Goal: Task Accomplishment & Management: Complete application form

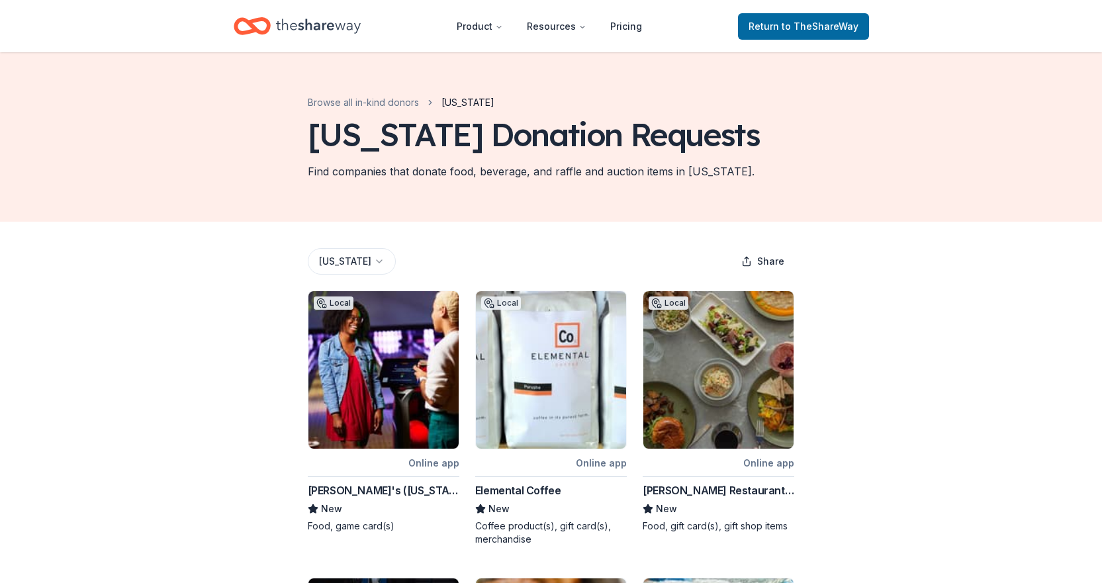
scroll to position [662, 0]
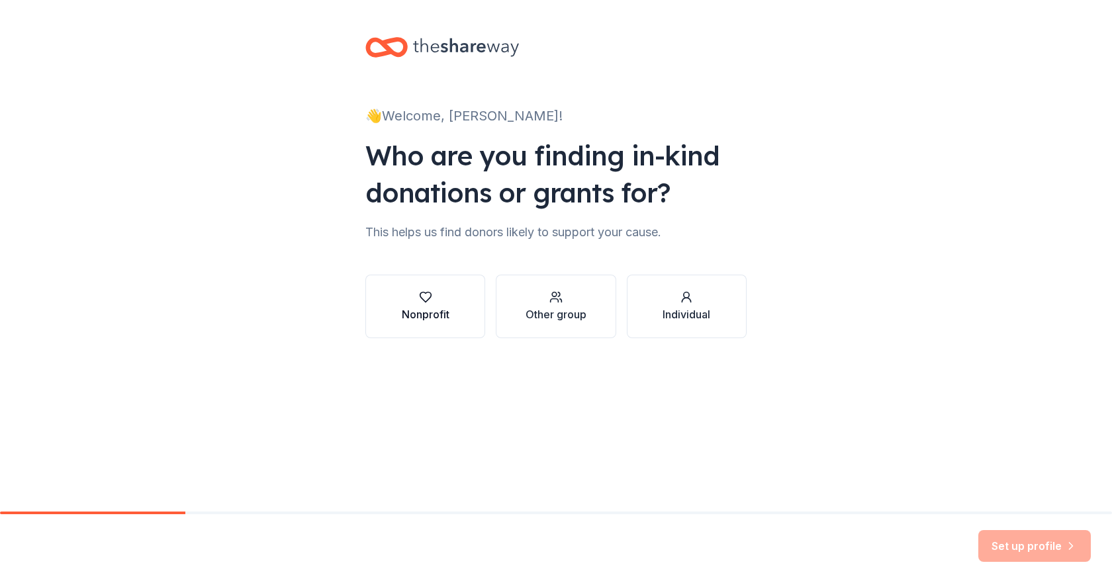
click at [446, 289] on button "Nonprofit" at bounding box center [425, 307] width 120 height 64
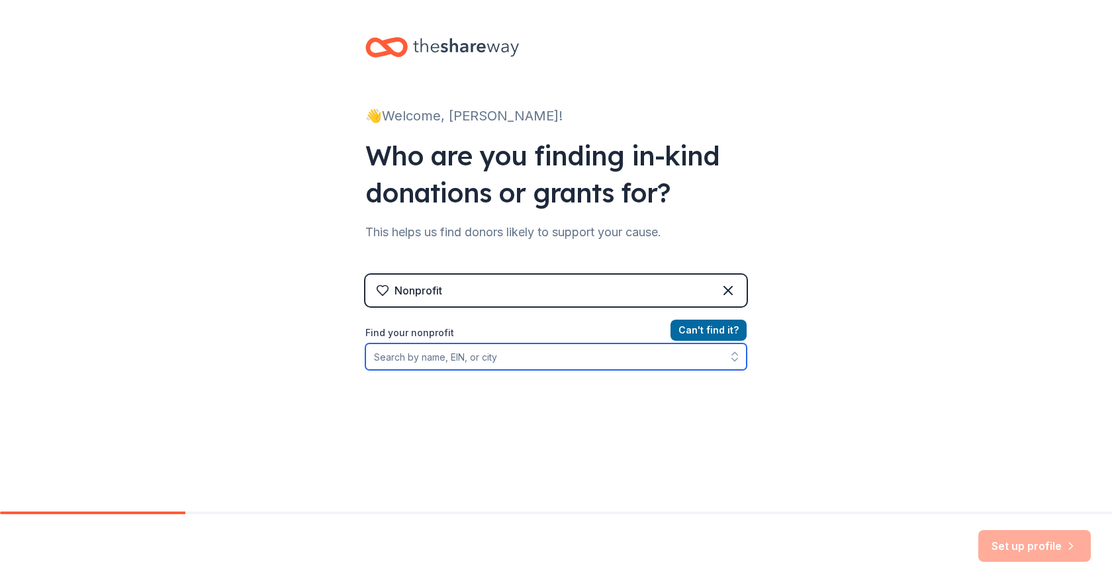
click at [476, 367] on input "Find your nonprofit" at bounding box center [555, 356] width 381 height 26
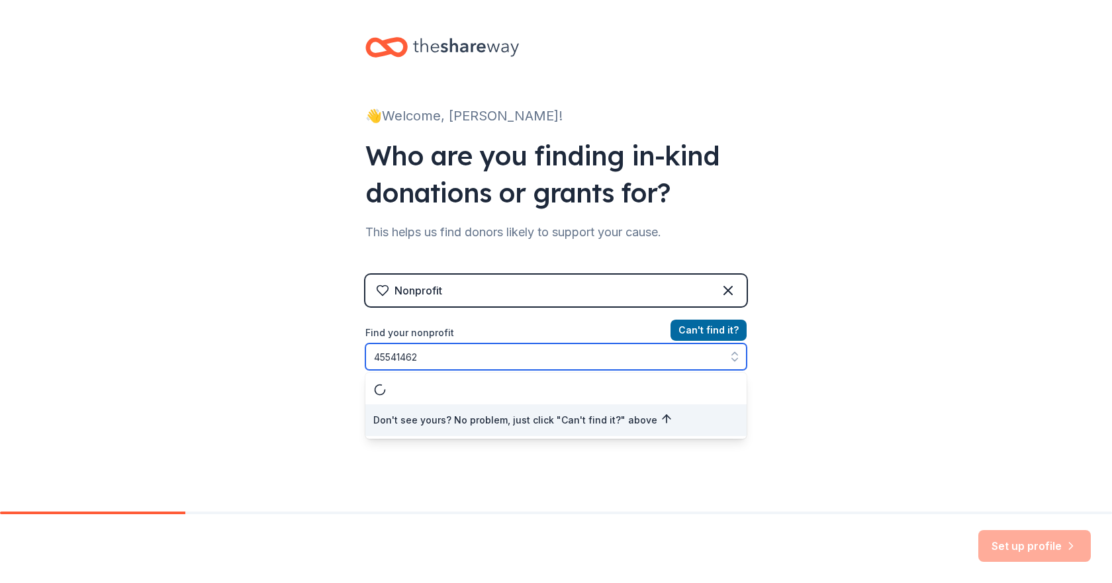
type input "455414625"
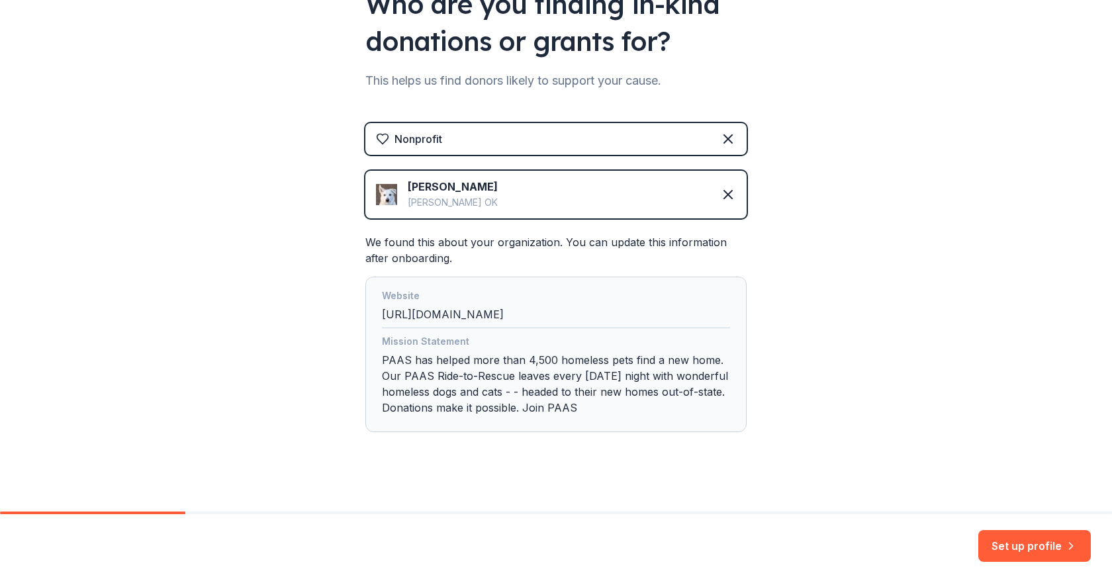
scroll to position [162, 0]
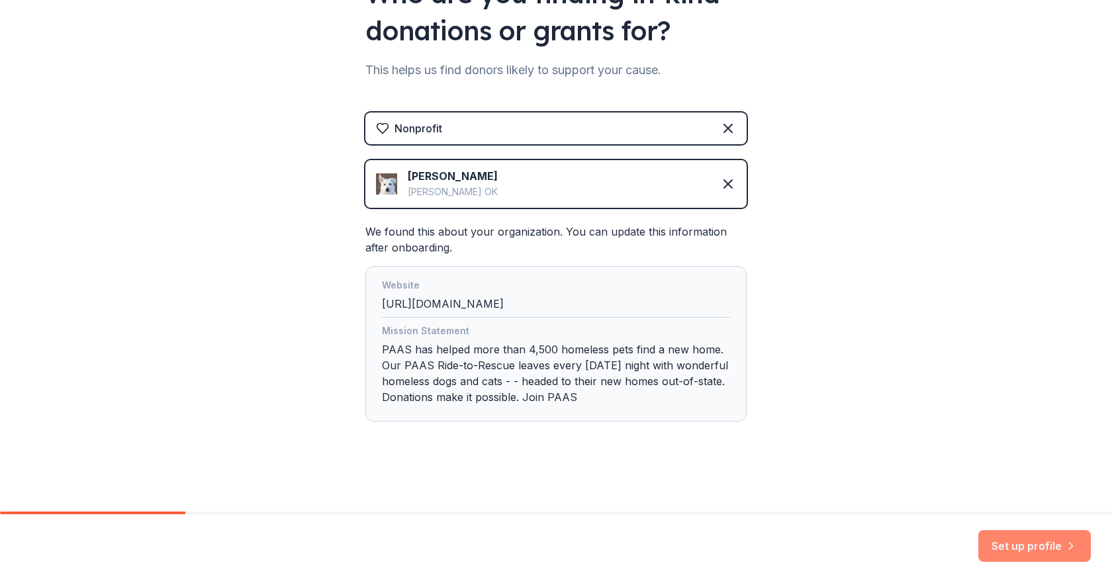
click at [1042, 549] on button "Set up profile" at bounding box center [1034, 546] width 113 height 32
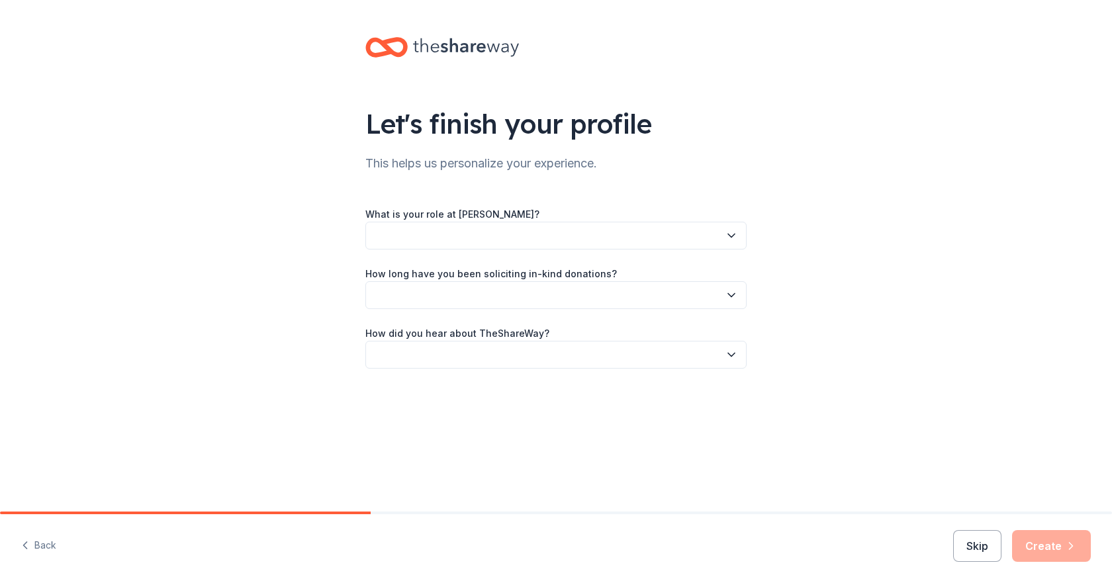
click at [410, 234] on button "button" at bounding box center [555, 236] width 381 height 28
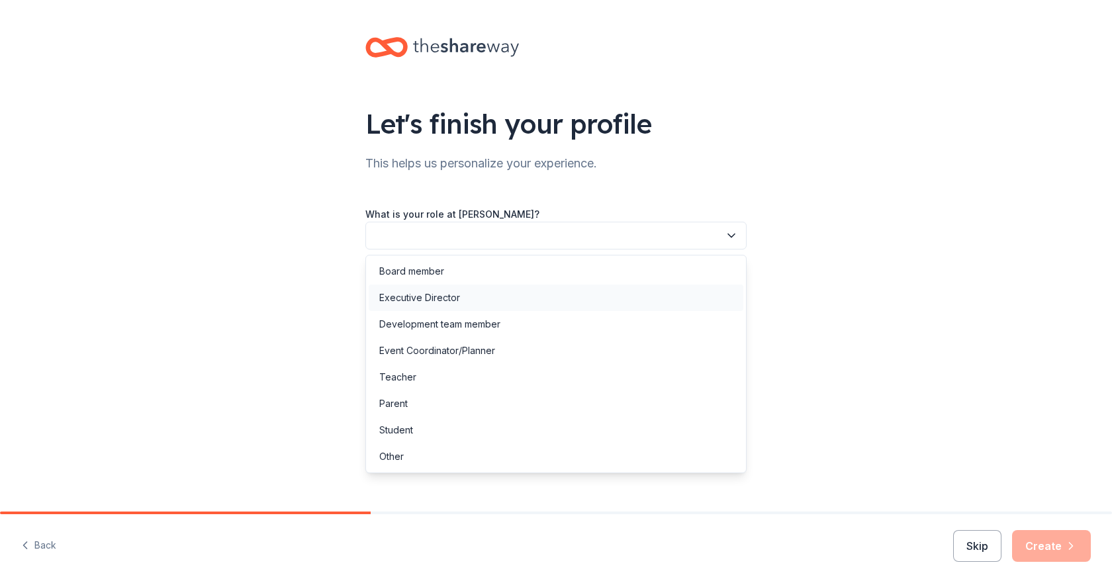
click at [450, 295] on div "Executive Director" at bounding box center [419, 298] width 81 height 16
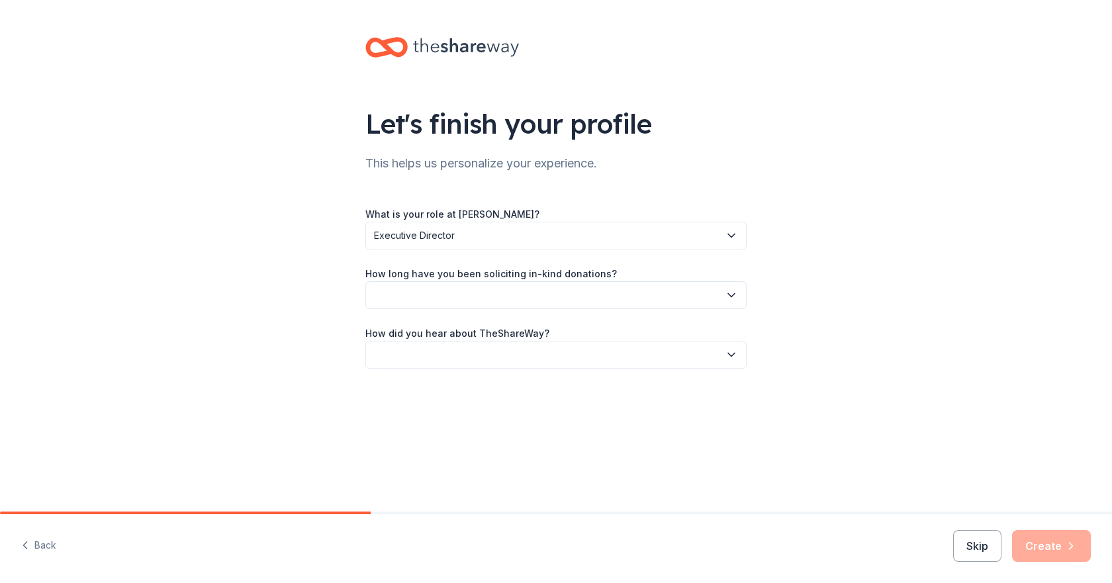
click at [447, 295] on button "button" at bounding box center [555, 295] width 381 height 28
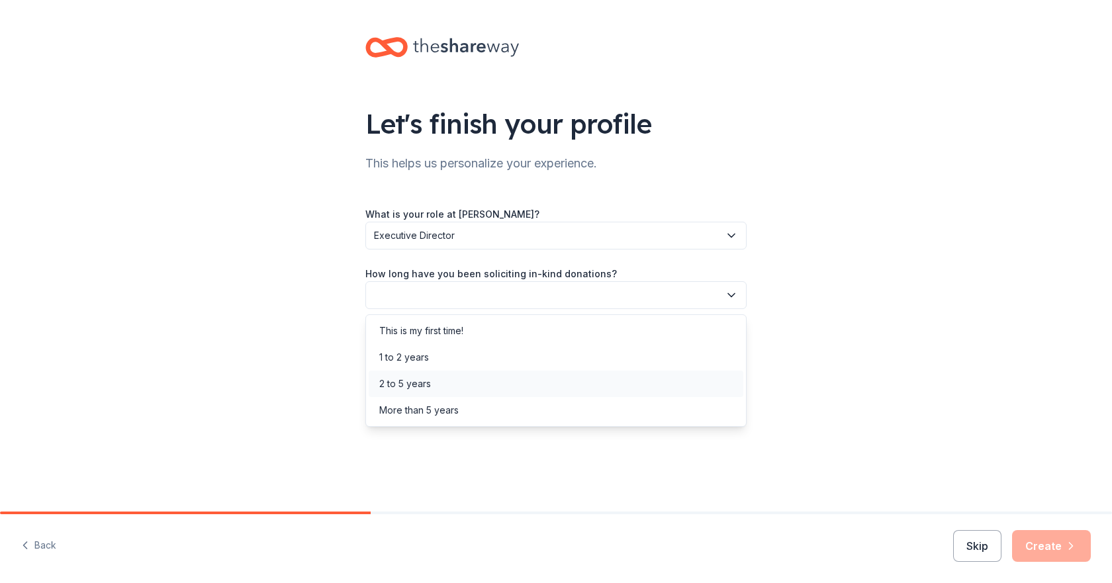
click at [490, 377] on div "2 to 5 years" at bounding box center [556, 384] width 375 height 26
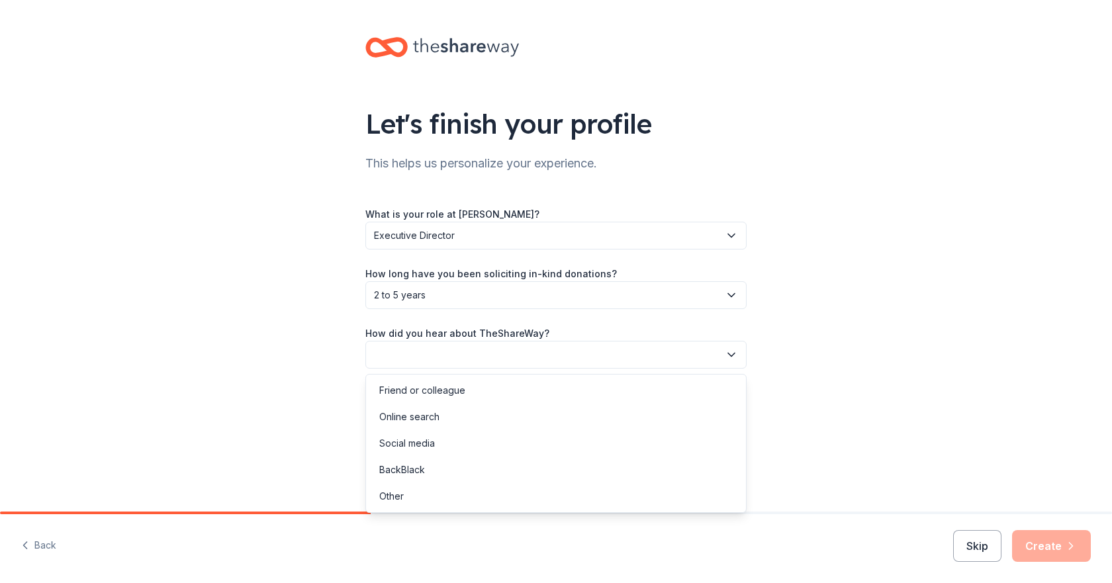
click at [501, 351] on button "button" at bounding box center [555, 355] width 381 height 28
click at [488, 409] on div "Online search" at bounding box center [556, 417] width 375 height 26
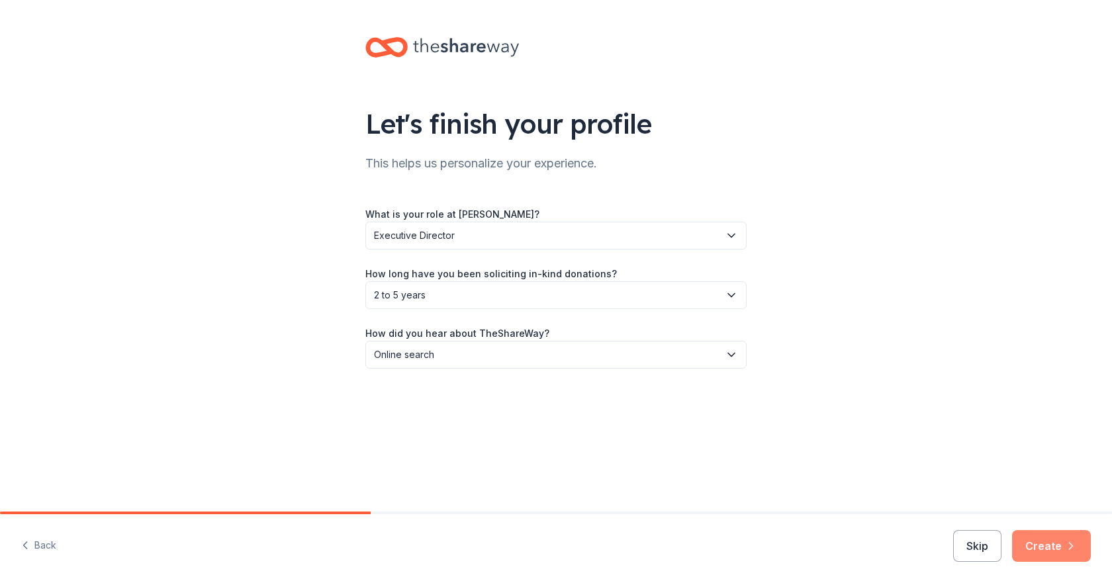
click at [1043, 540] on button "Create" at bounding box center [1051, 546] width 79 height 32
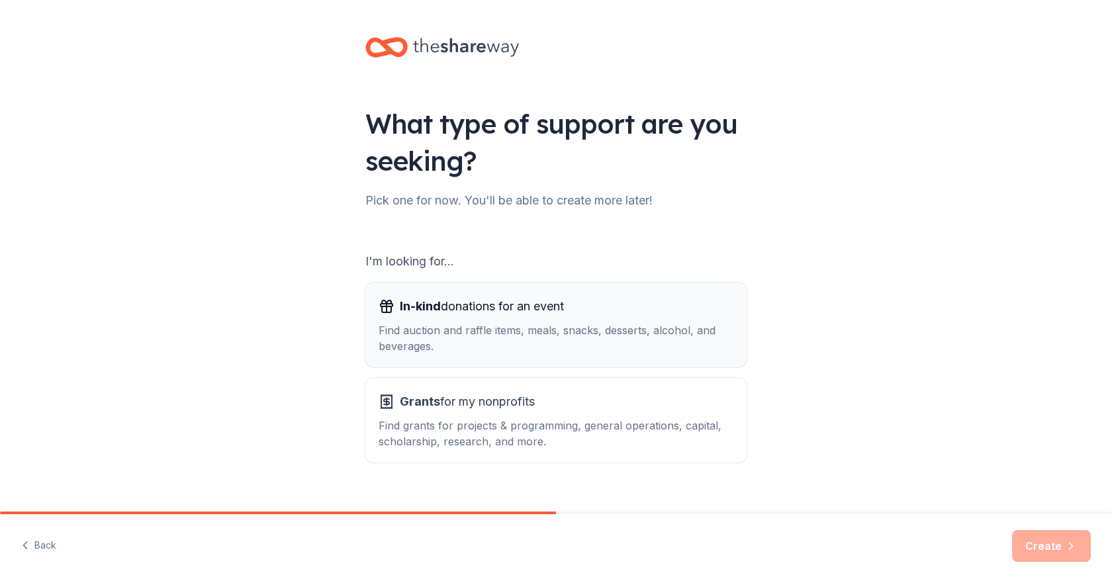
scroll to position [23, 0]
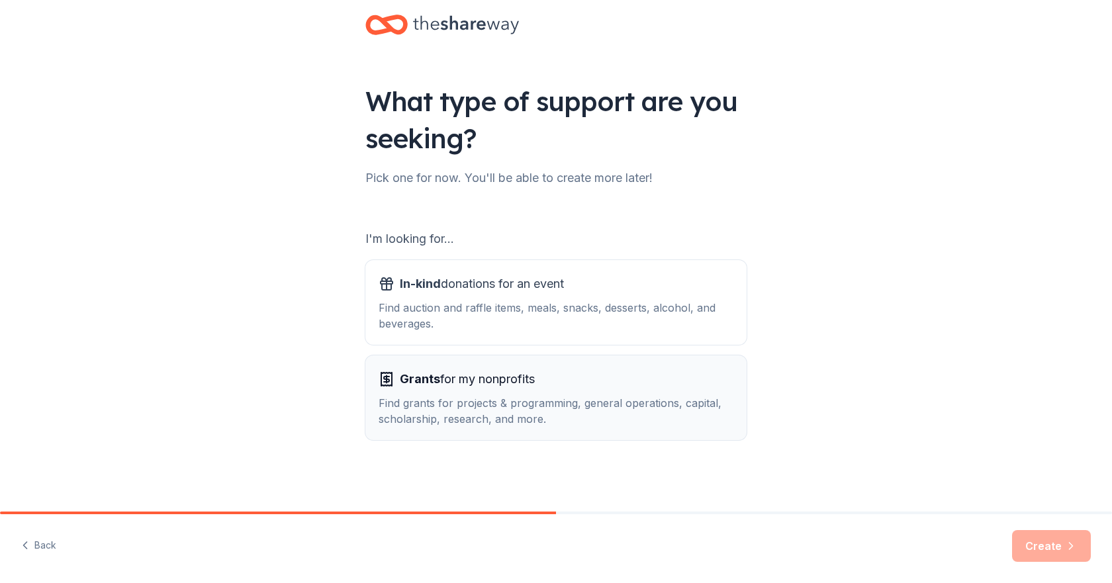
click at [693, 378] on div "Grants for my nonprofits" at bounding box center [556, 379] width 355 height 21
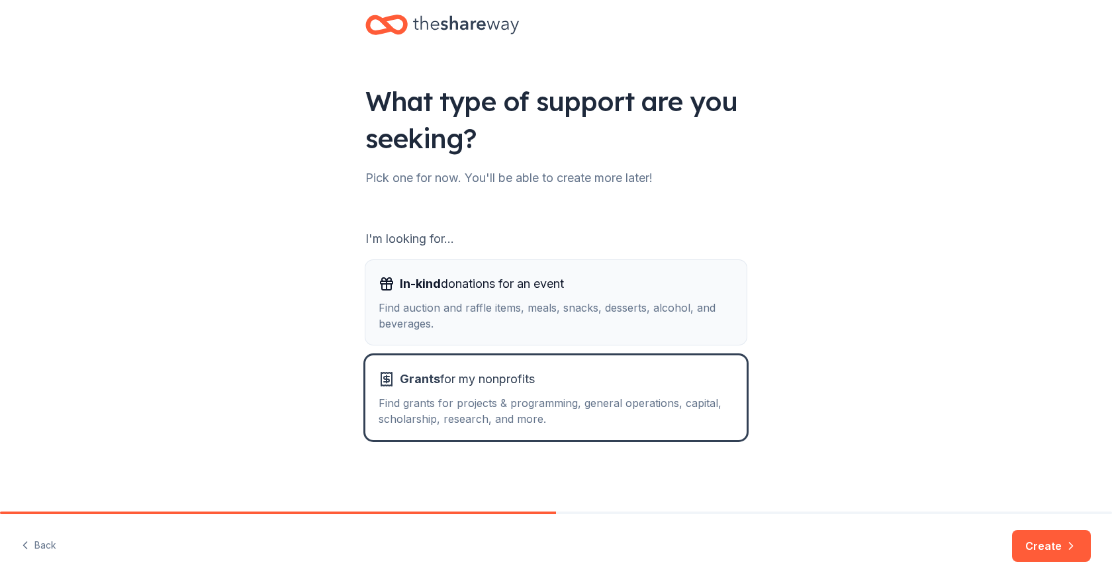
click at [694, 325] on div "Find auction and raffle items, meals, snacks, desserts, alcohol, and beverages." at bounding box center [556, 316] width 355 height 32
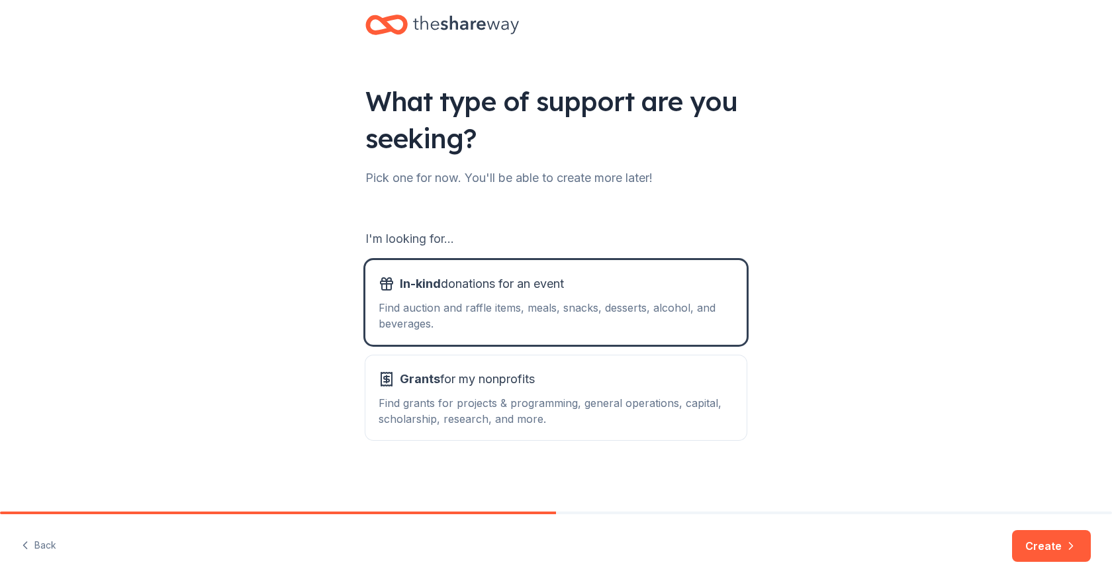
click at [1011, 535] on div "Back Create" at bounding box center [556, 548] width 1112 height 69
click at [1030, 543] on button "Create" at bounding box center [1051, 546] width 79 height 32
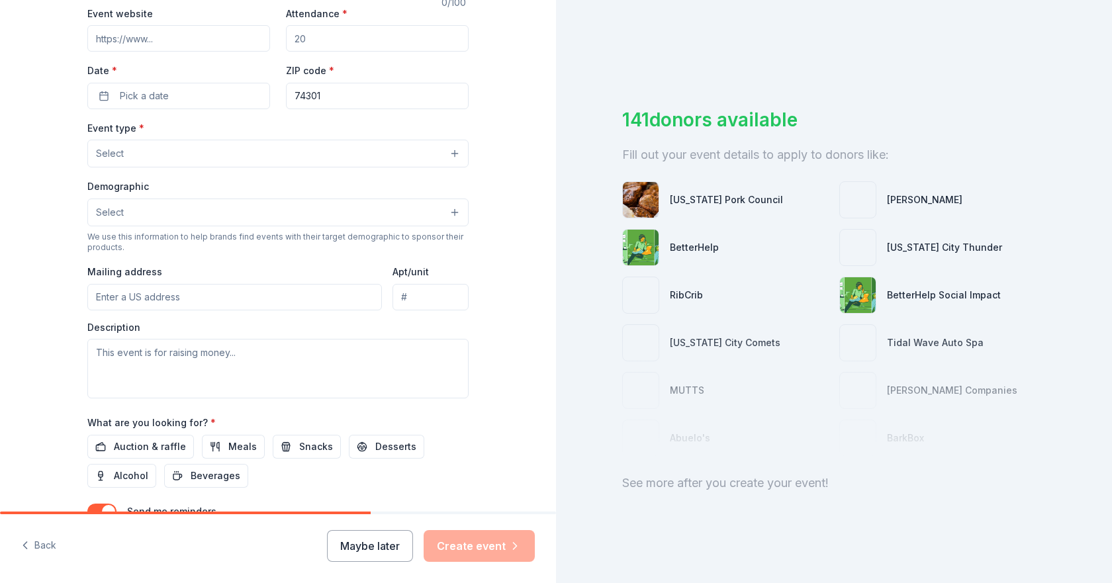
scroll to position [331, 0]
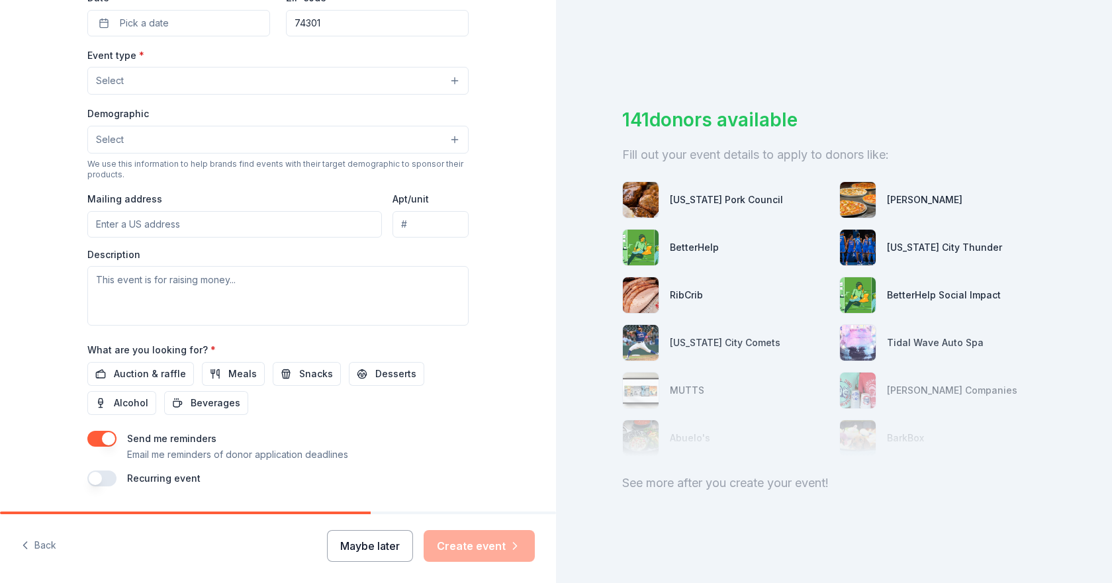
click at [358, 544] on button "Maybe later" at bounding box center [370, 546] width 86 height 32
click at [402, 543] on button "Maybe later" at bounding box center [370, 546] width 86 height 32
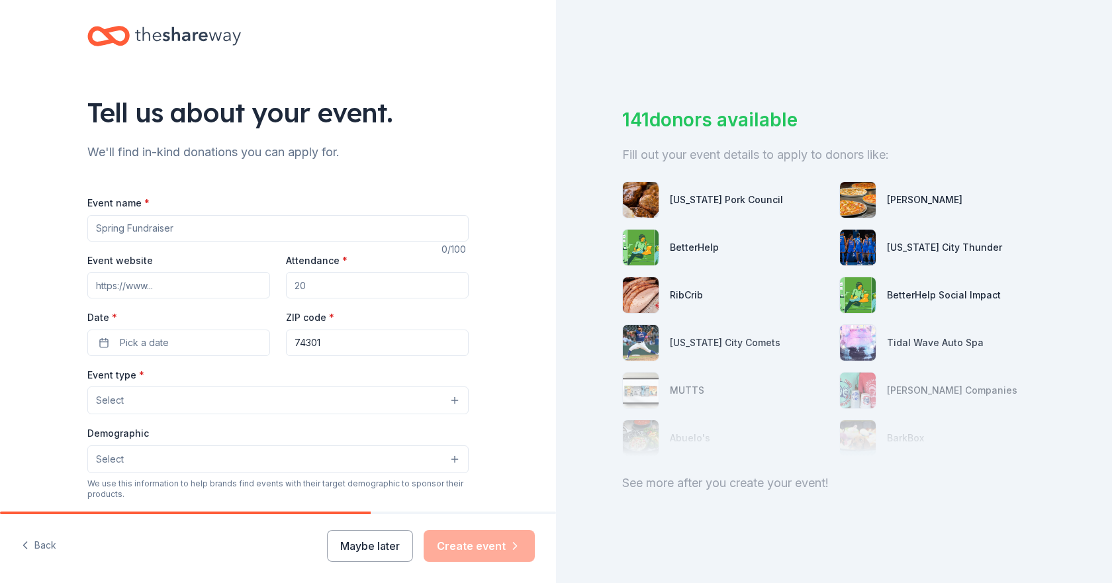
scroll to position [0, 0]
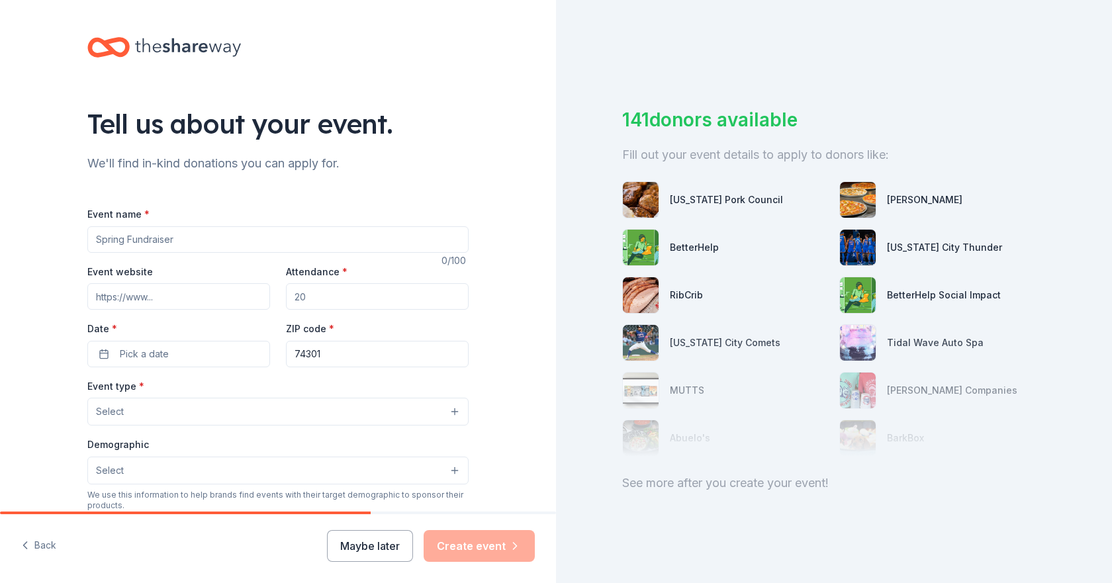
click at [225, 246] on input "Event name *" at bounding box center [277, 239] width 381 height 26
type input "S"
paste input "Our mission is to support the City of [PERSON_NAME] by establishing a safe, no-…"
type input "Our mission is to support the City of [PERSON_NAME] by establishing a safe, no-…"
drag, startPoint x: 455, startPoint y: 239, endPoint x: 0, endPoint y: 229, distance: 455.4
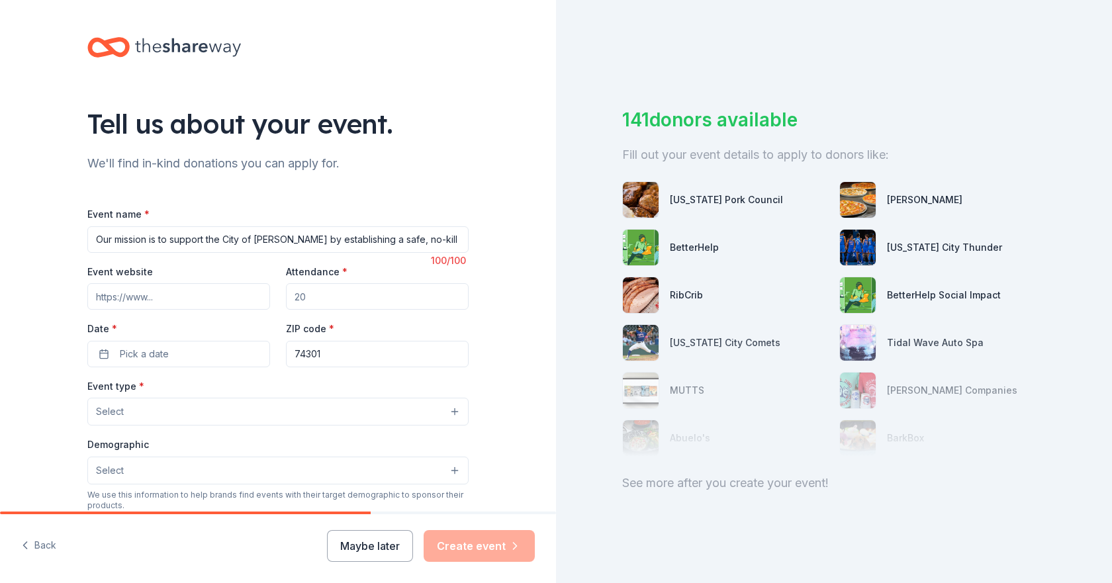
click at [0, 229] on div "Tell us about your event. We'll find in-kind donations you can apply for. Event…" at bounding box center [278, 440] width 556 height 881
type input "Silent N"
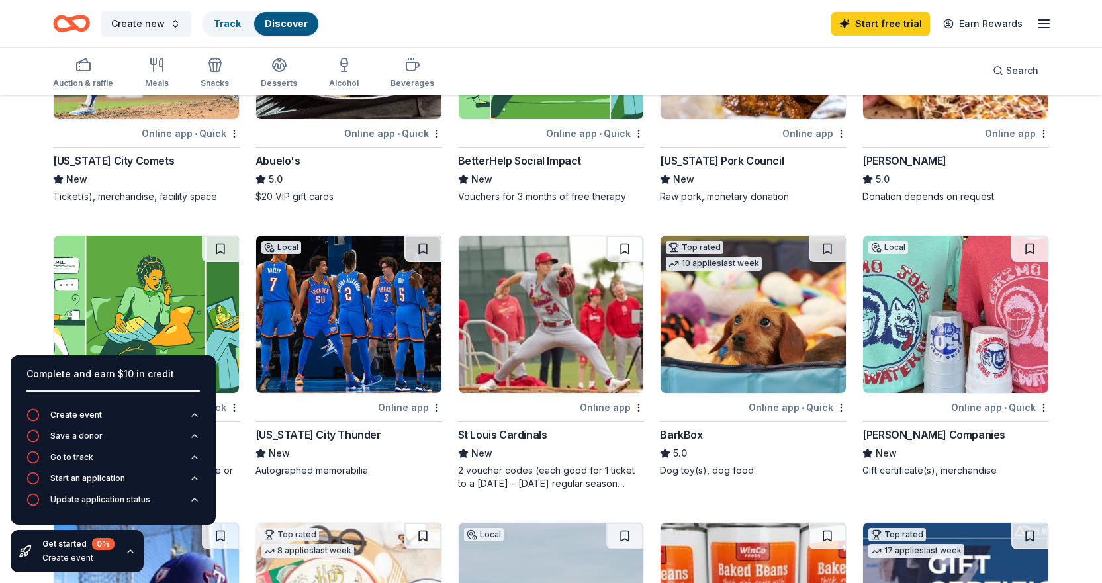
scroll to position [265, 0]
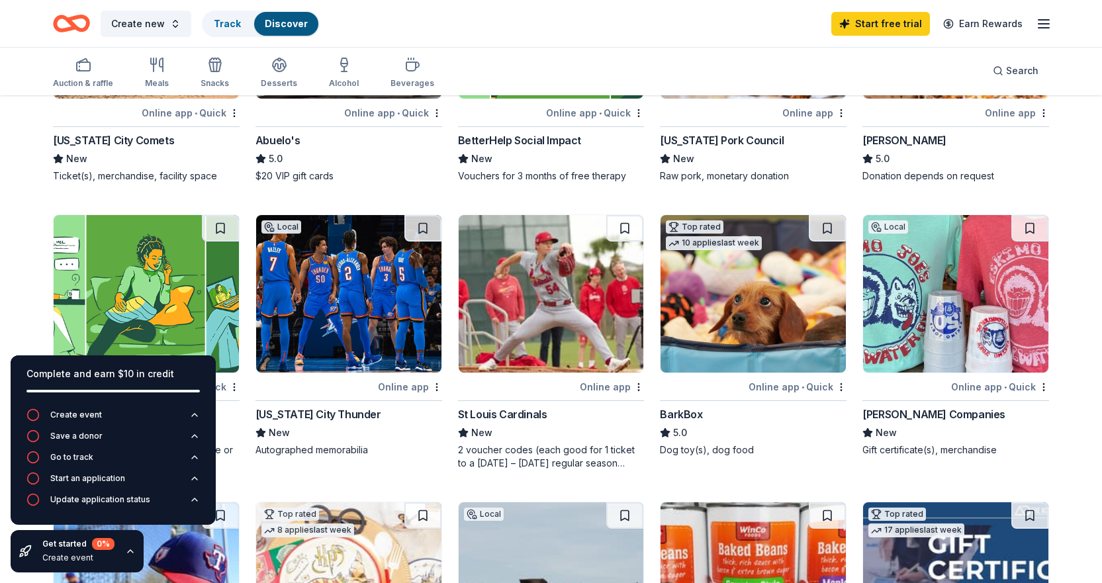
click at [128, 551] on icon "button" at bounding box center [130, 551] width 11 height 11
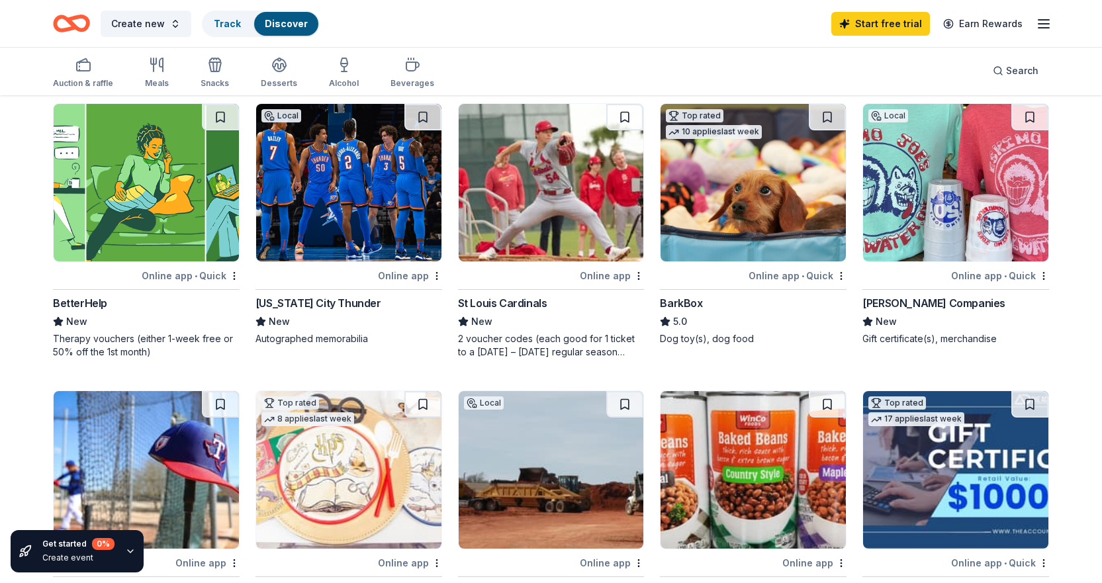
scroll to position [397, 0]
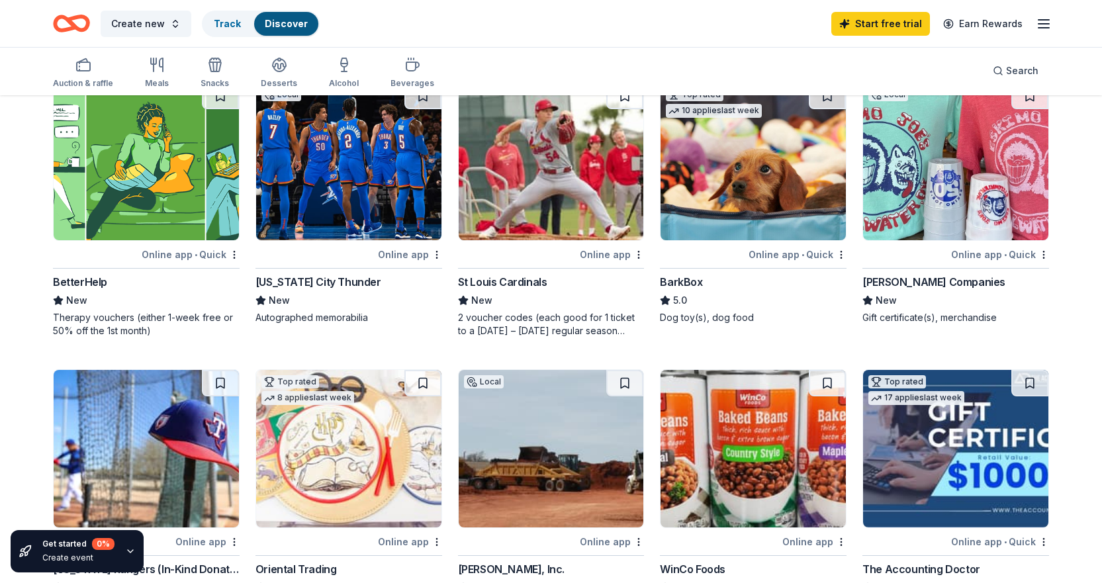
click at [699, 198] on img at bounding box center [752, 162] width 185 height 158
